Goal: Task Accomplishment & Management: Complete application form

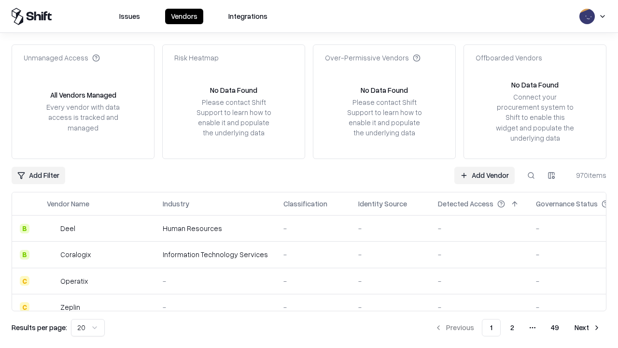
click at [484, 175] on link "Add Vendor" at bounding box center [484, 175] width 60 height 17
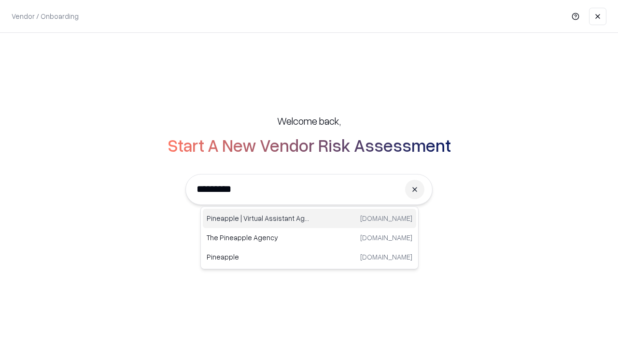
click at [309, 218] on div "Pineapple | Virtual Assistant Agency trypineapple.com" at bounding box center [309, 218] width 213 height 19
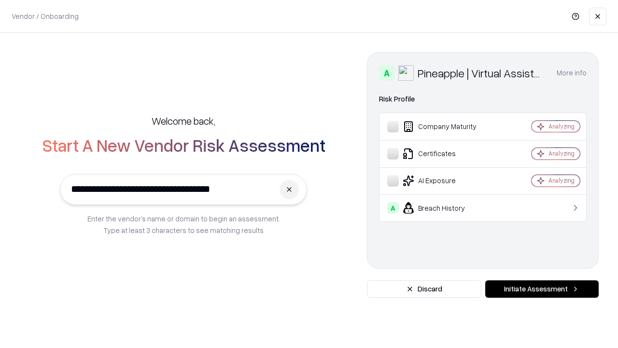
type input "**********"
click at [542, 289] on button "Initiate Assessment" at bounding box center [541, 288] width 113 height 17
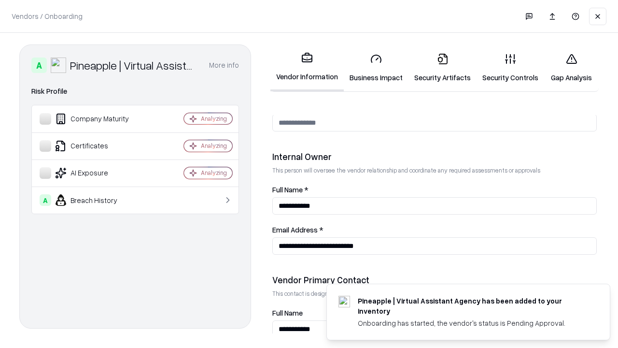
scroll to position [500, 0]
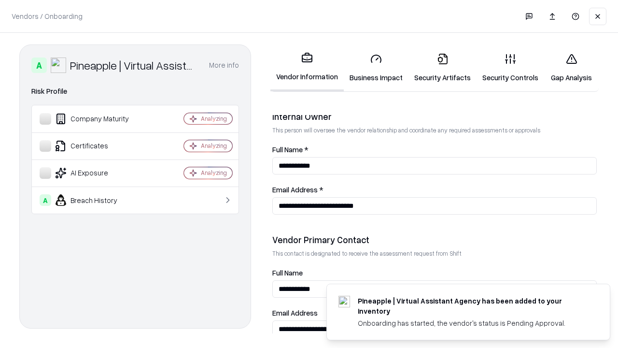
click at [376, 68] on link "Business Impact" at bounding box center [376, 67] width 65 height 45
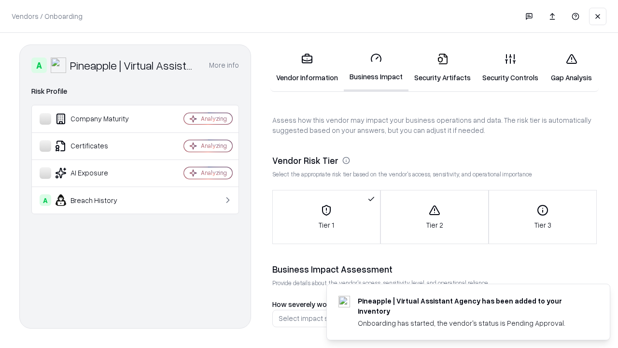
click at [442, 68] on link "Security Artifacts" at bounding box center [442, 67] width 68 height 45
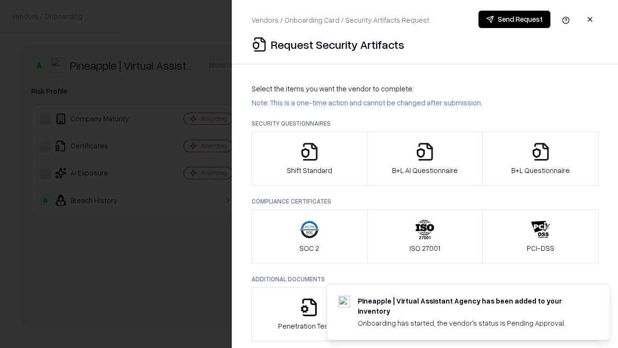
click at [309, 158] on icon "button" at bounding box center [309, 151] width 19 height 19
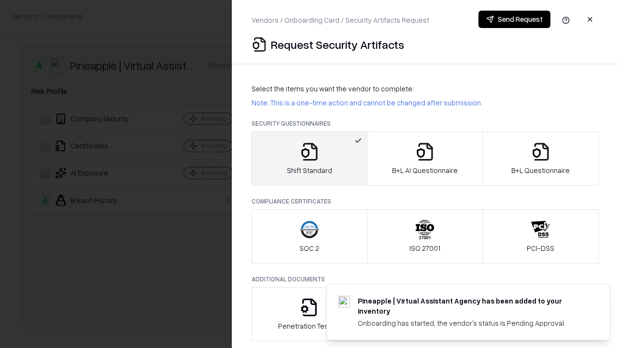
click at [514, 19] on button "Send Request" at bounding box center [514, 19] width 72 height 17
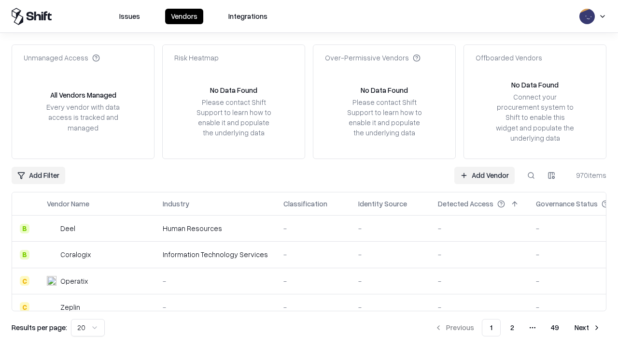
click at [531, 175] on button at bounding box center [530, 175] width 17 height 17
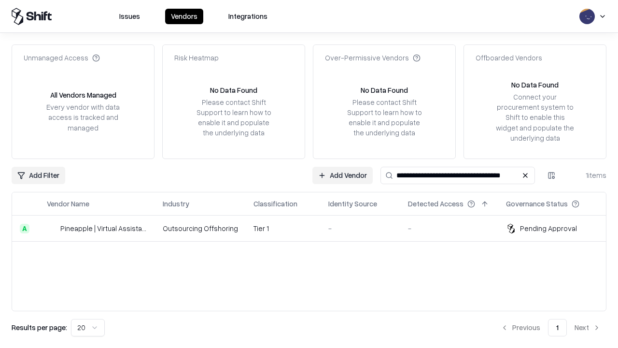
type input "**********"
click at [315, 228] on td "Tier 1" at bounding box center [283, 228] width 75 height 26
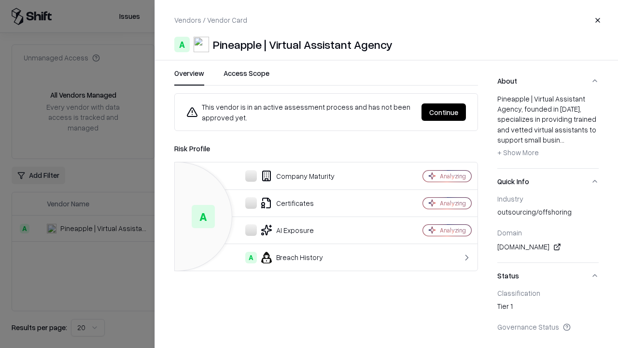
click at [444, 112] on button "Continue" at bounding box center [443, 111] width 44 height 17
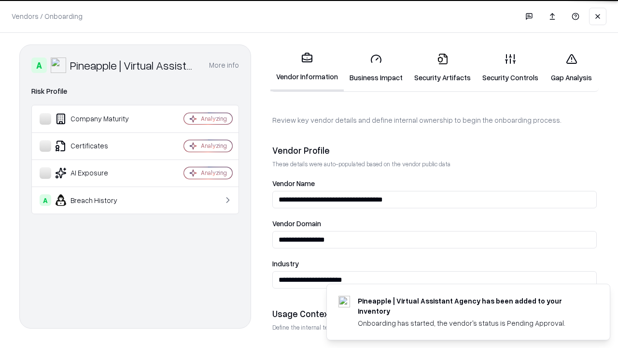
click at [442, 68] on link "Security Artifacts" at bounding box center [442, 67] width 68 height 45
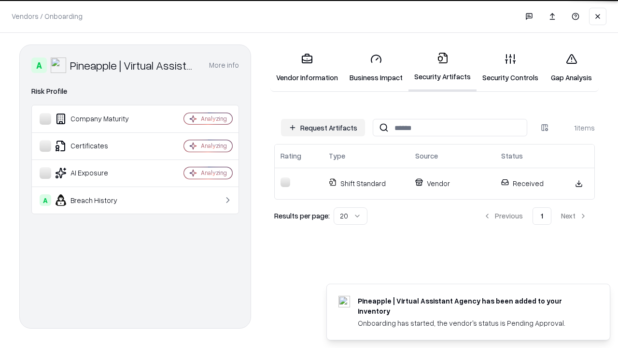
click at [510, 68] on link "Security Controls" at bounding box center [511, 67] width 68 height 45
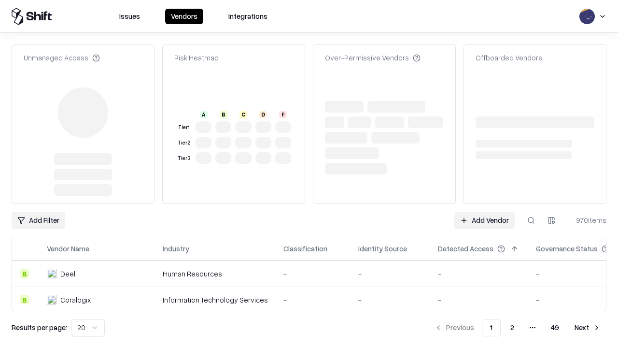
click at [484, 211] on link "Add Vendor" at bounding box center [484, 219] width 60 height 17
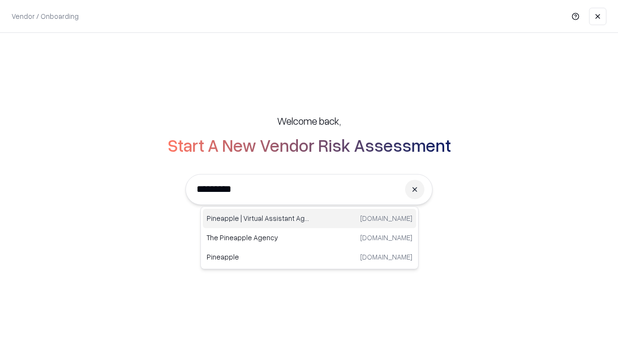
click at [309, 218] on div "Pineapple | Virtual Assistant Agency trypineapple.com" at bounding box center [309, 218] width 213 height 19
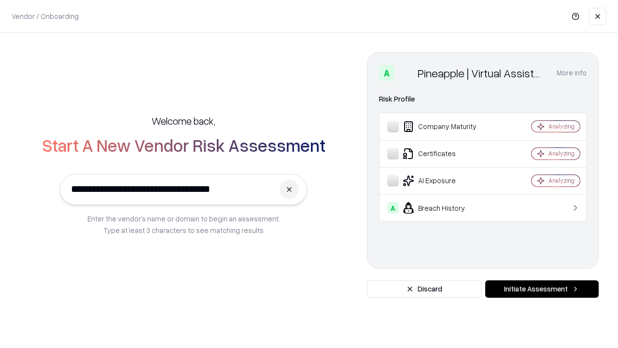
type input "**********"
click at [542, 289] on button "Initiate Assessment" at bounding box center [541, 288] width 113 height 17
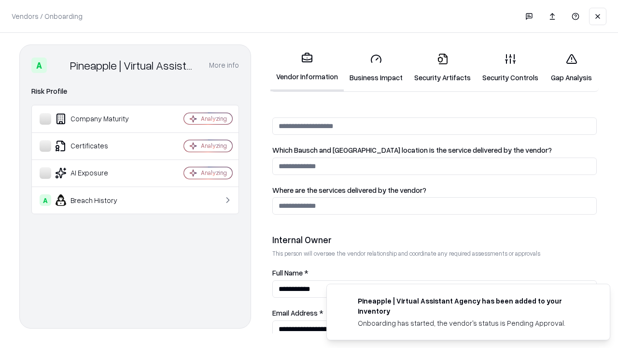
scroll to position [500, 0]
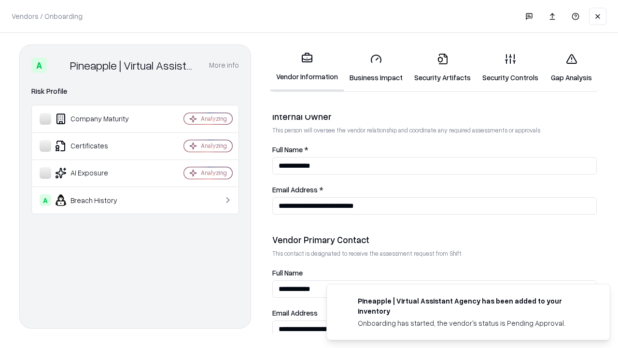
click at [571, 68] on link "Gap Analysis" at bounding box center [571, 67] width 55 height 45
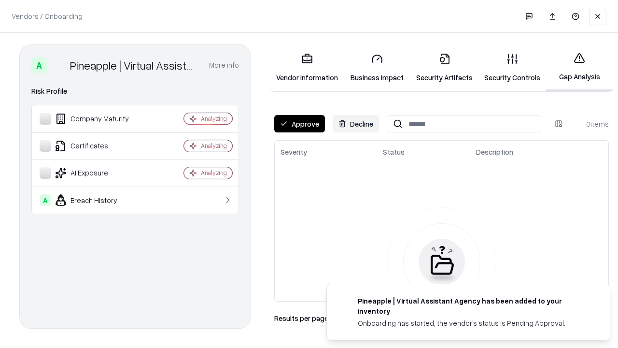
click at [299, 124] on button "Approve" at bounding box center [299, 123] width 51 height 17
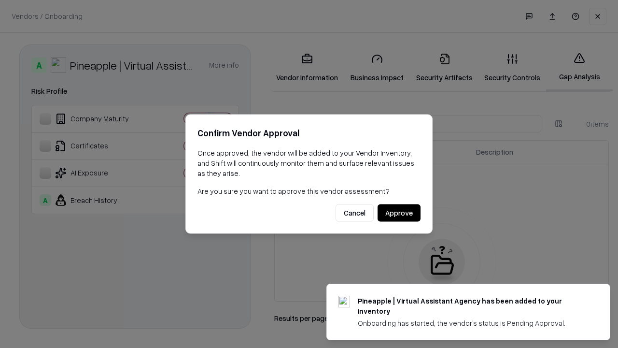
click at [399, 212] on button "Approve" at bounding box center [399, 212] width 43 height 17
